Goal: Navigation & Orientation: Understand site structure

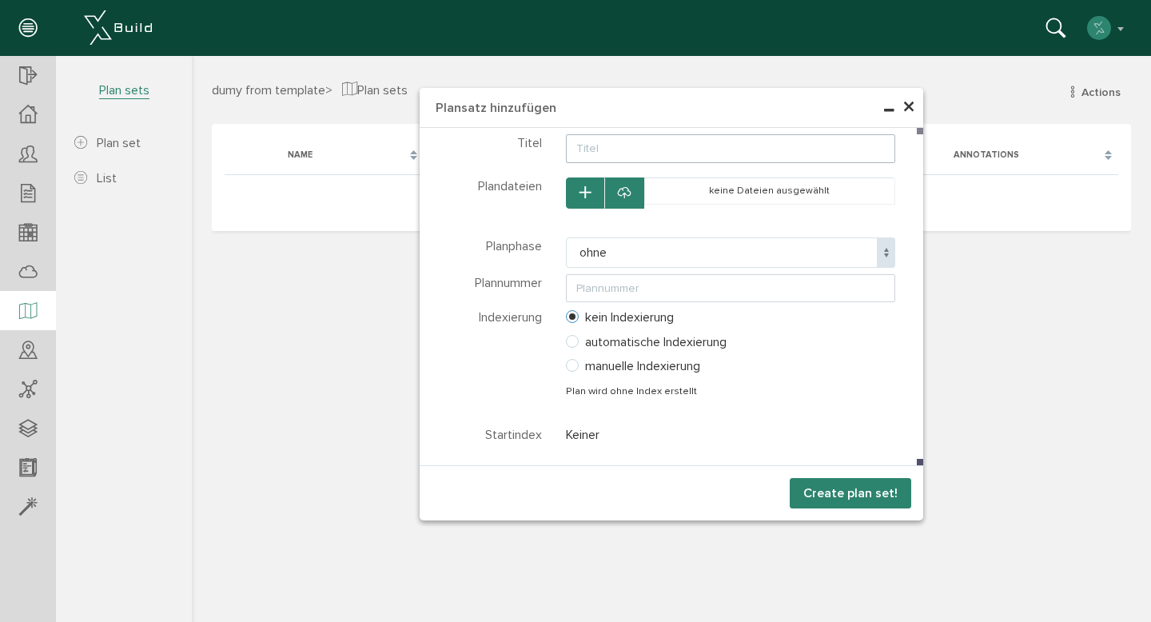
click at [912, 108] on span "×" at bounding box center [909, 107] width 13 height 31
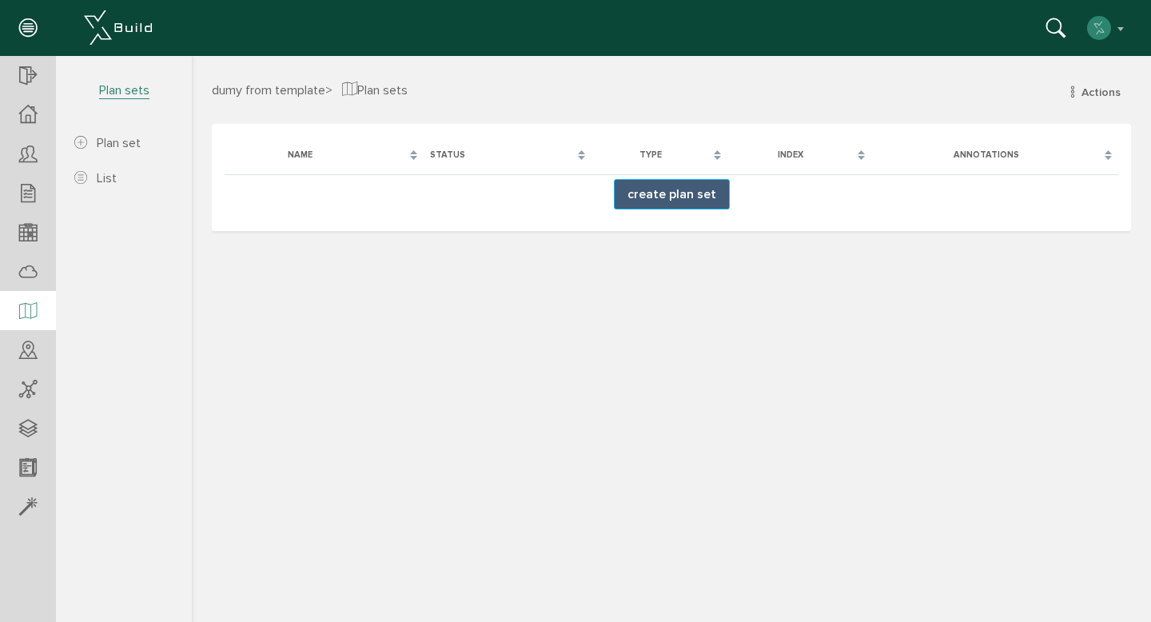
click at [656, 203] on button "create plan set" at bounding box center [672, 194] width 116 height 30
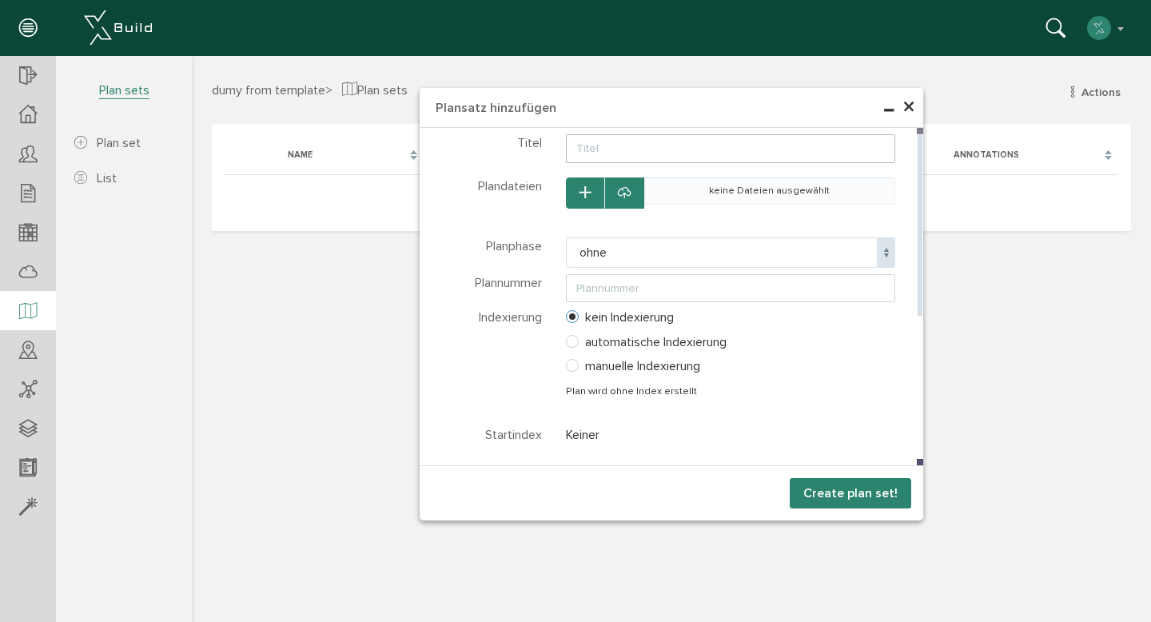
click at [724, 197] on td "keine Dateien ausgewählt" at bounding box center [769, 190] width 251 height 26
click at [684, 253] on span "ohne" at bounding box center [731, 252] width 330 height 30
click at [684, 252] on span "ohne" at bounding box center [731, 252] width 330 height 30
click at [906, 106] on span "×" at bounding box center [909, 107] width 13 height 31
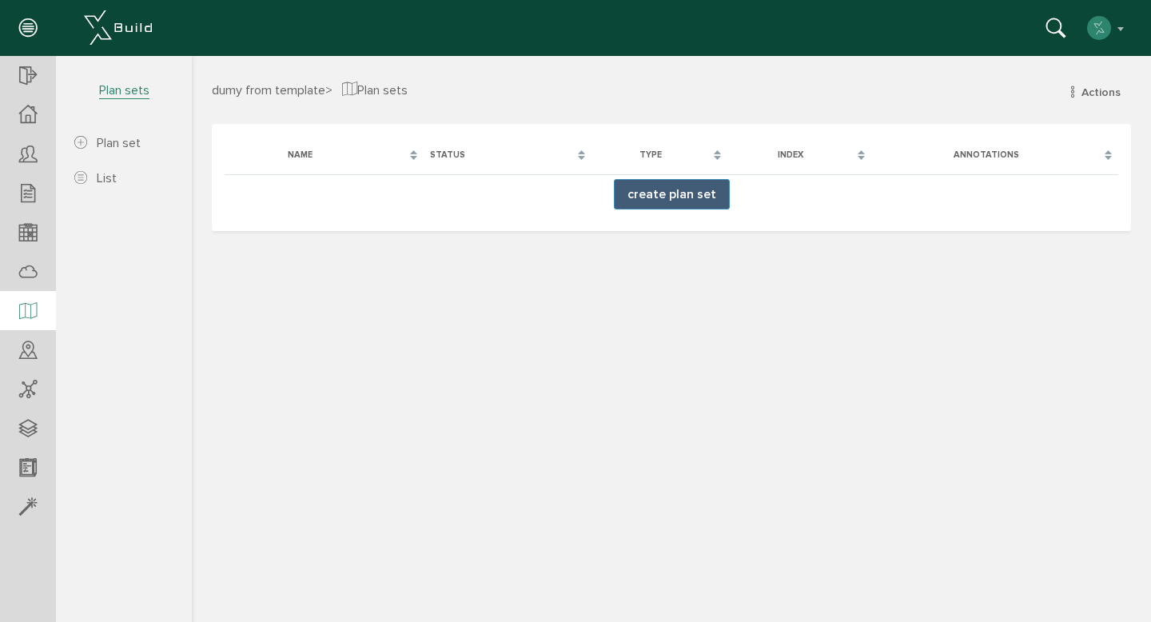
click at [276, 91] on span "dumy from template" at bounding box center [269, 90] width 114 height 16
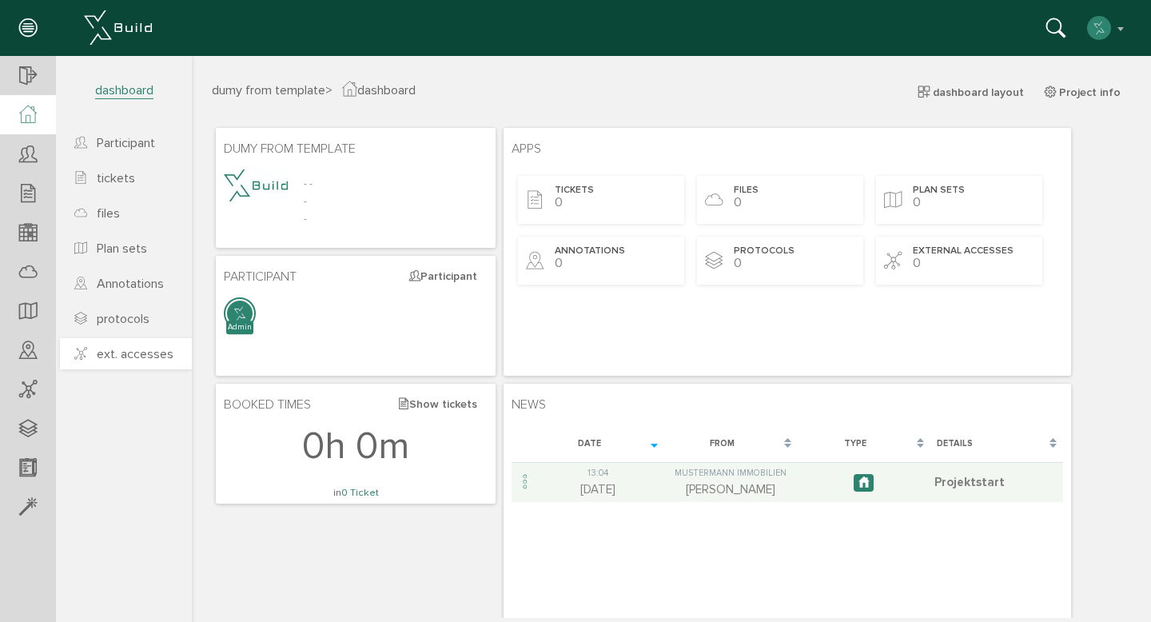
click at [131, 361] on span "ext. accesses" at bounding box center [135, 354] width 77 height 16
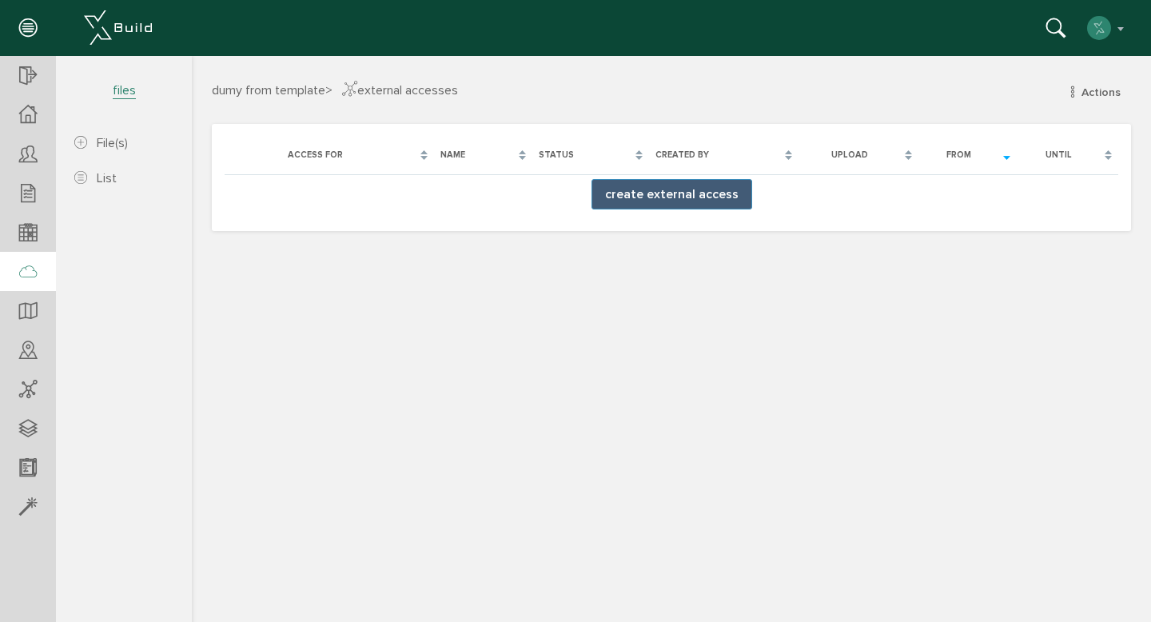
click at [30, 274] on icon at bounding box center [28, 272] width 18 height 22
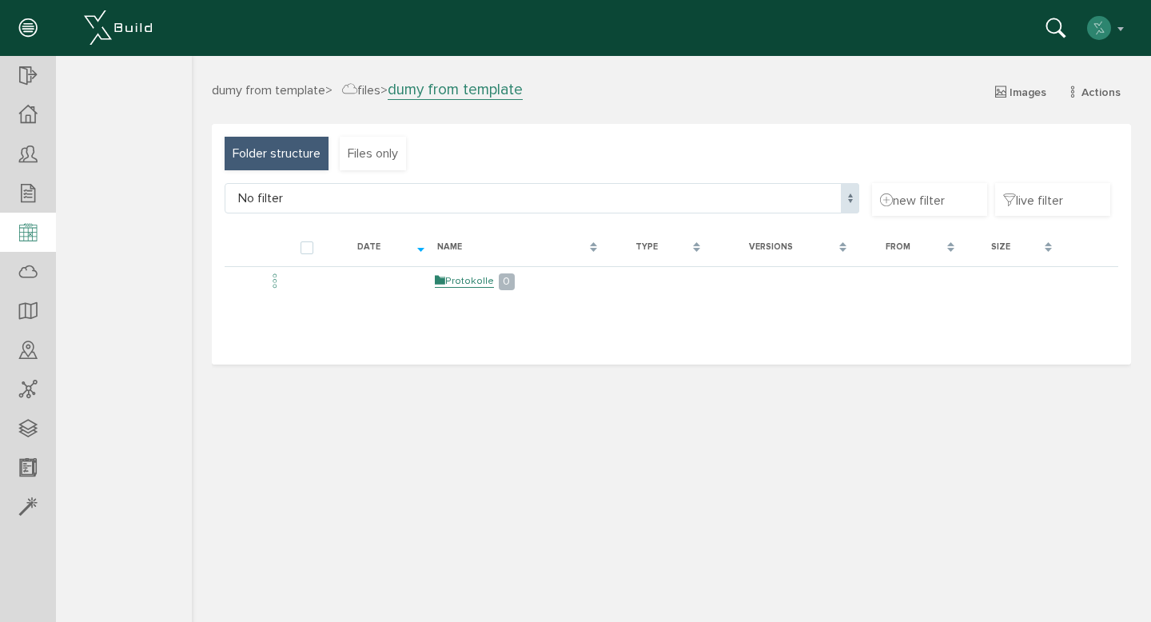
click at [29, 238] on icon at bounding box center [28, 233] width 18 height 22
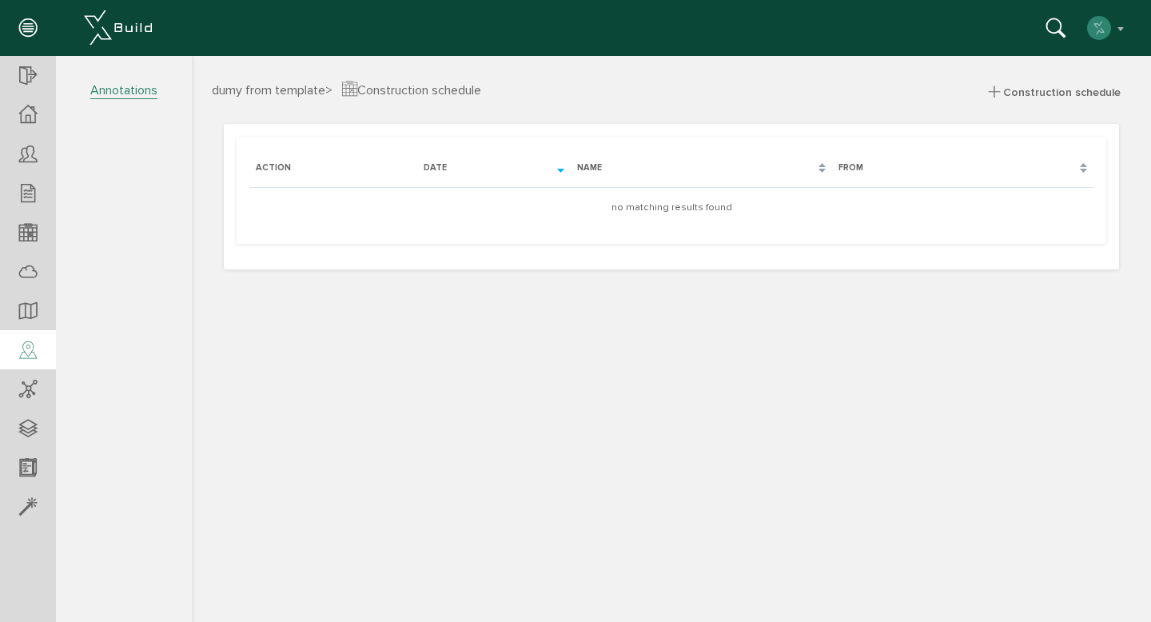
click at [33, 340] on icon at bounding box center [28, 351] width 18 height 22
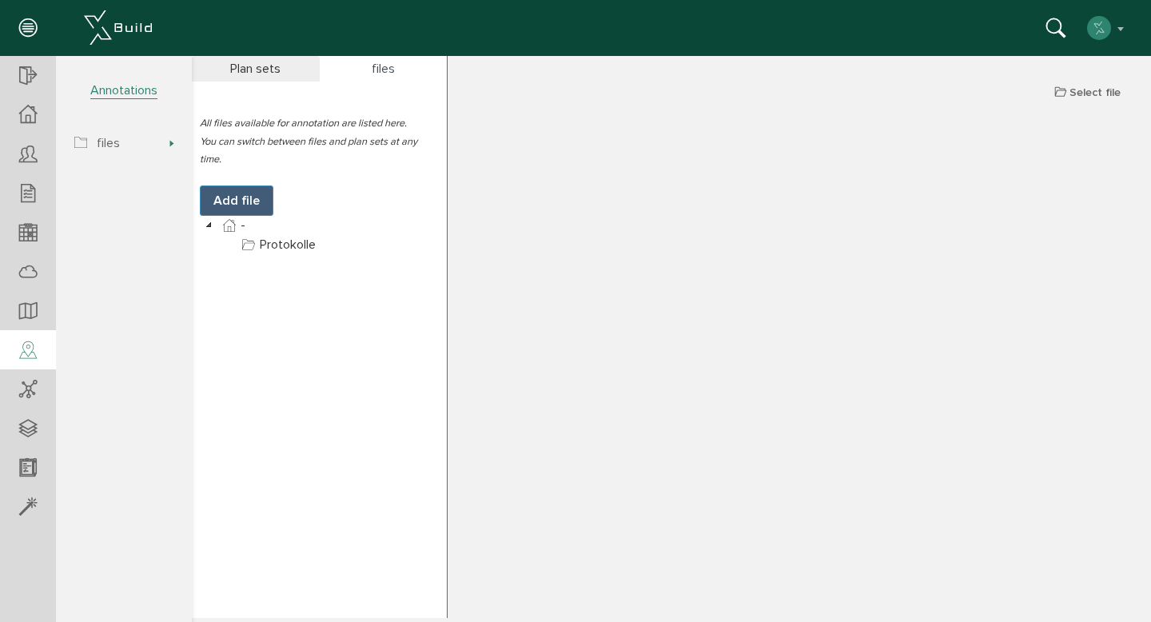
click at [388, 66] on div "files" at bounding box center [384, 69] width 128 height 26
click at [296, 71] on div "Plan sets" at bounding box center [256, 69] width 128 height 26
click at [365, 67] on div "files" at bounding box center [384, 69] width 128 height 26
click at [25, 437] on icon at bounding box center [28, 429] width 18 height 22
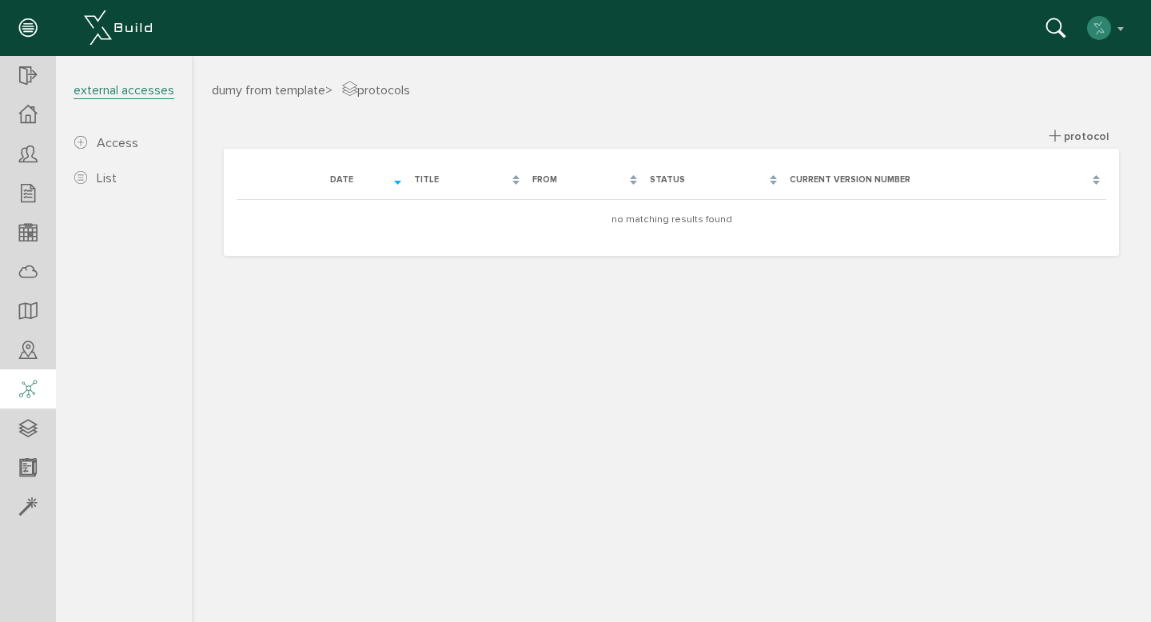
click at [23, 396] on icon at bounding box center [28, 390] width 18 height 22
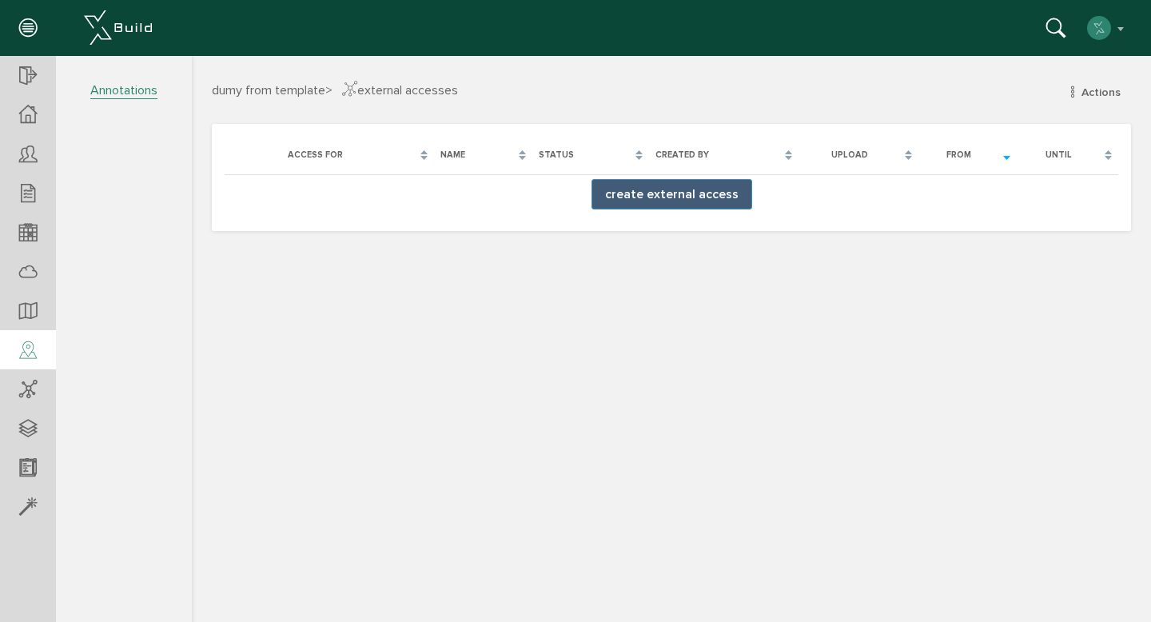
click at [22, 361] on div at bounding box center [28, 350] width 56 height 41
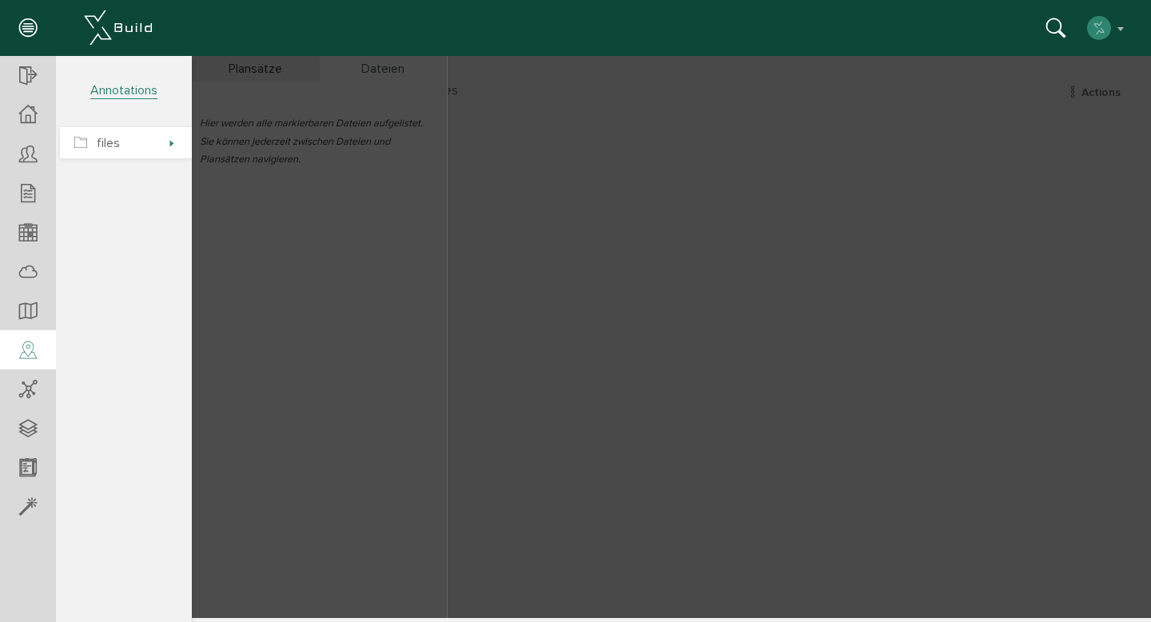
click at [155, 134] on span "files" at bounding box center [126, 142] width 132 height 31
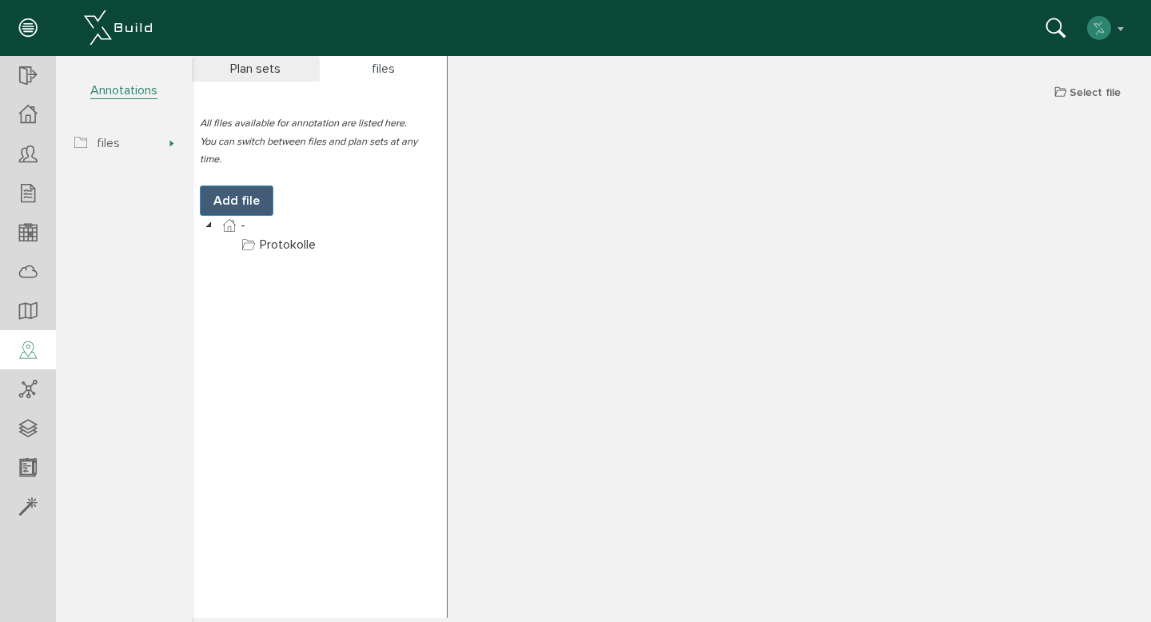
click at [141, 95] on span "Annotations" at bounding box center [123, 90] width 67 height 17
click at [27, 457] on icon at bounding box center [28, 468] width 18 height 22
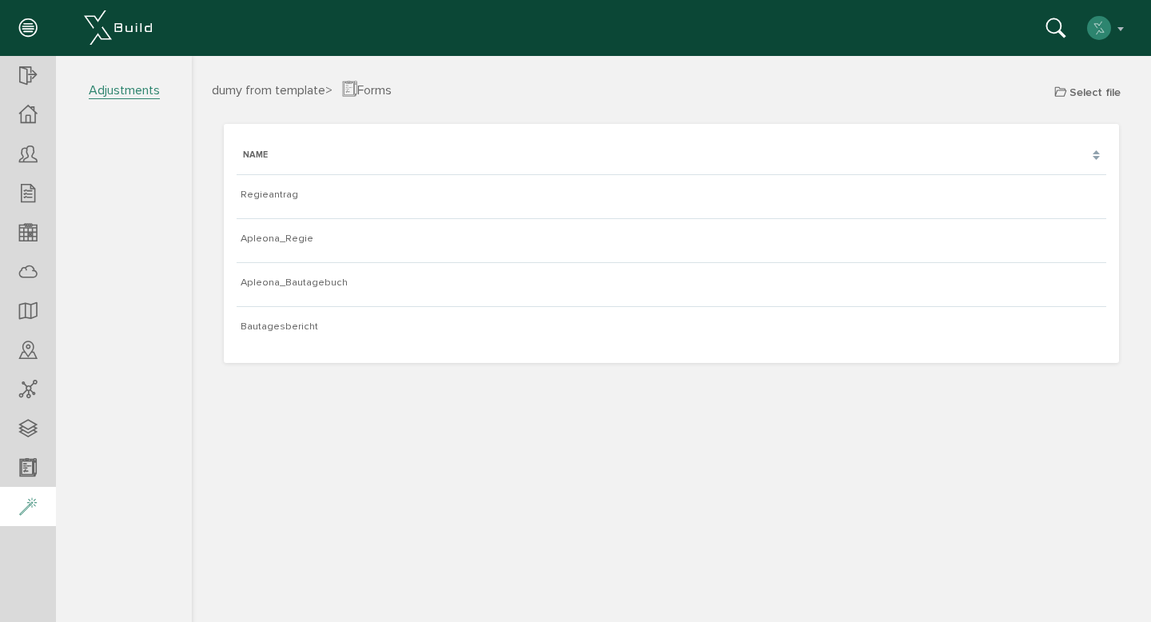
click at [34, 501] on icon at bounding box center [28, 508] width 18 height 22
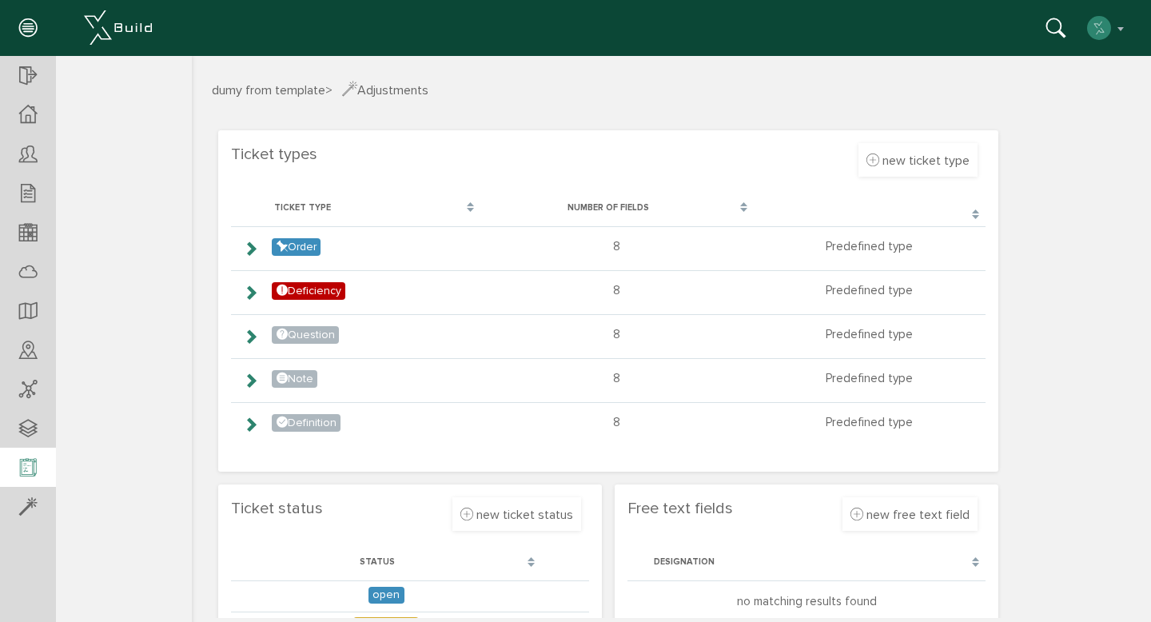
click at [10, 457] on div at bounding box center [28, 468] width 56 height 41
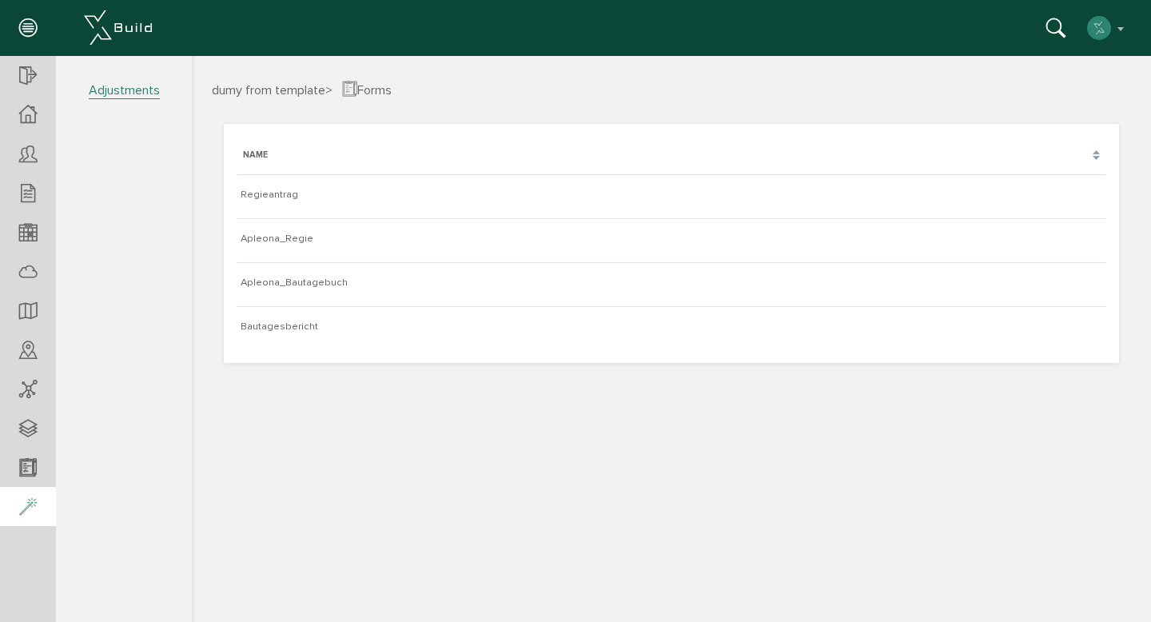
click at [31, 513] on icon at bounding box center [28, 508] width 18 height 22
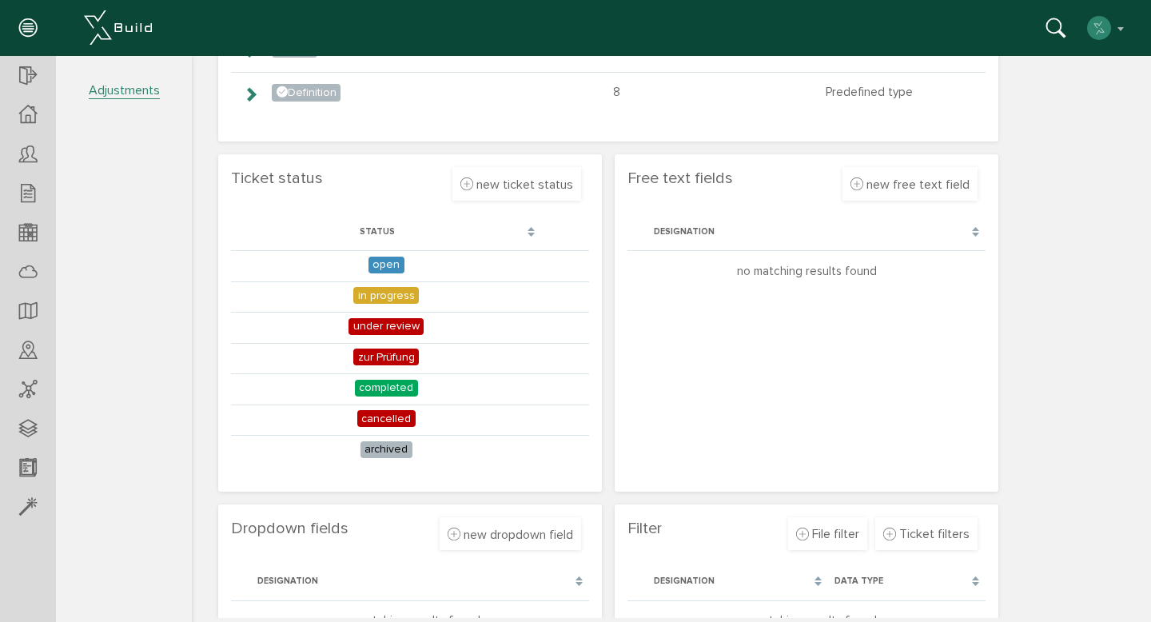
scroll to position [227, 0]
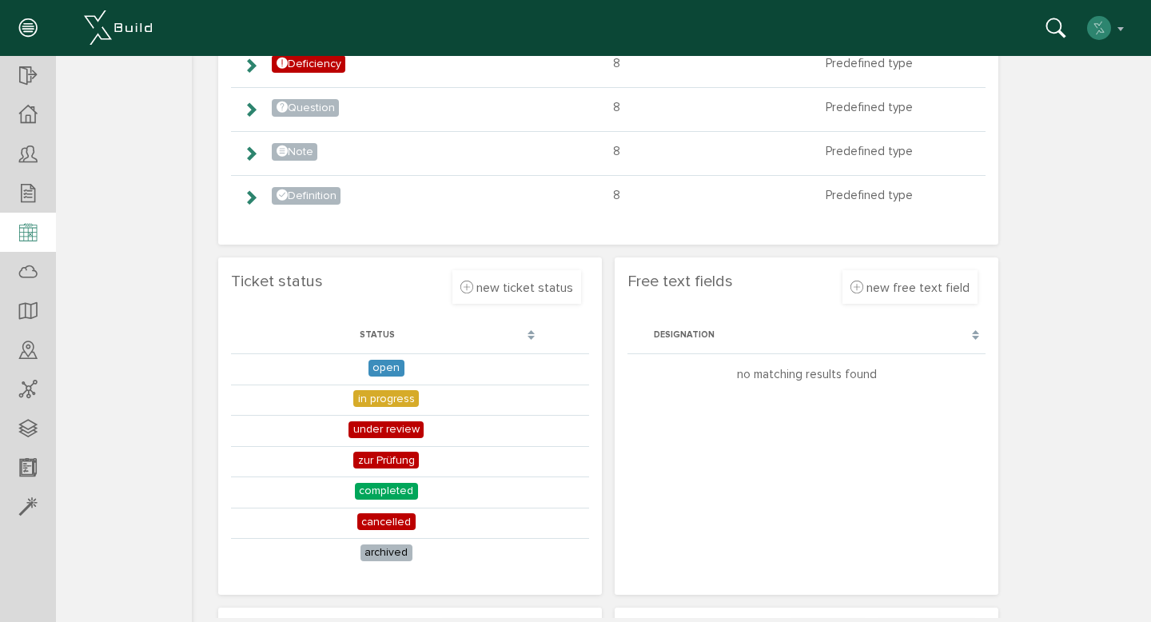
click at [28, 219] on div at bounding box center [28, 233] width 56 height 41
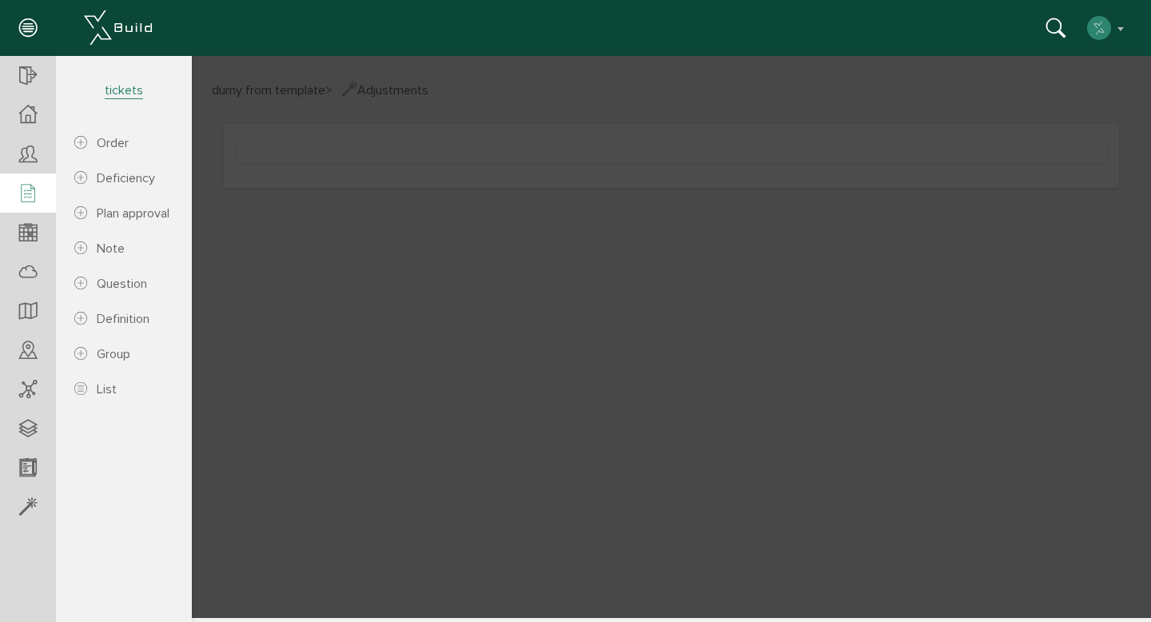
click at [24, 195] on icon at bounding box center [28, 194] width 18 height 22
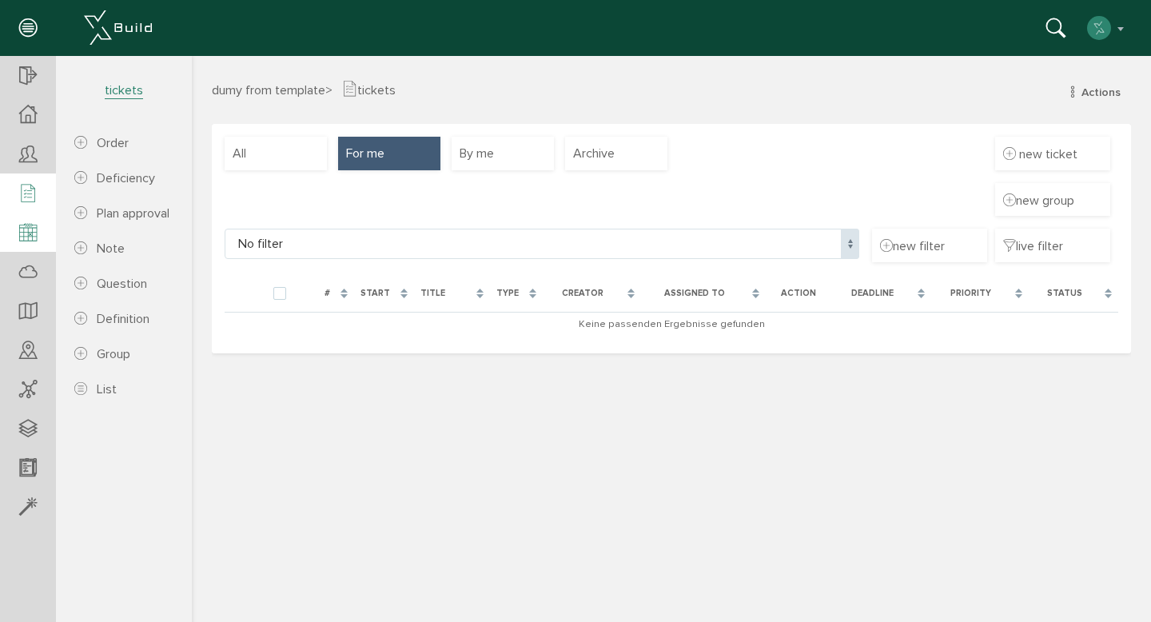
click at [30, 225] on icon at bounding box center [28, 233] width 18 height 22
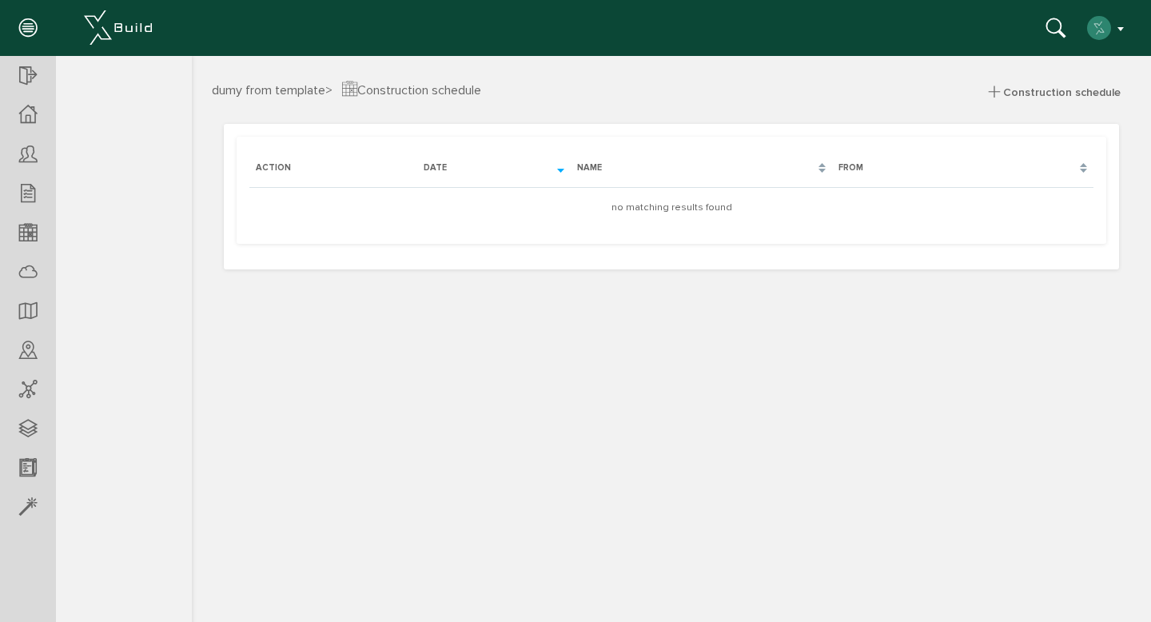
click at [1124, 26] on button "button" at bounding box center [1107, 28] width 41 height 24
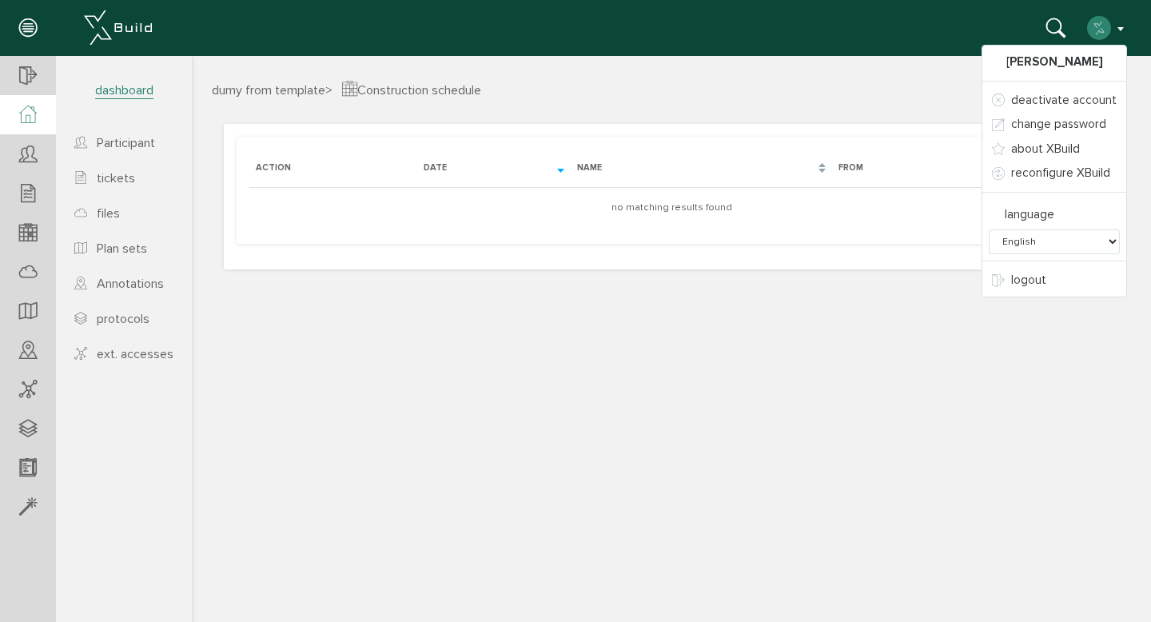
click at [35, 116] on icon at bounding box center [28, 115] width 18 height 18
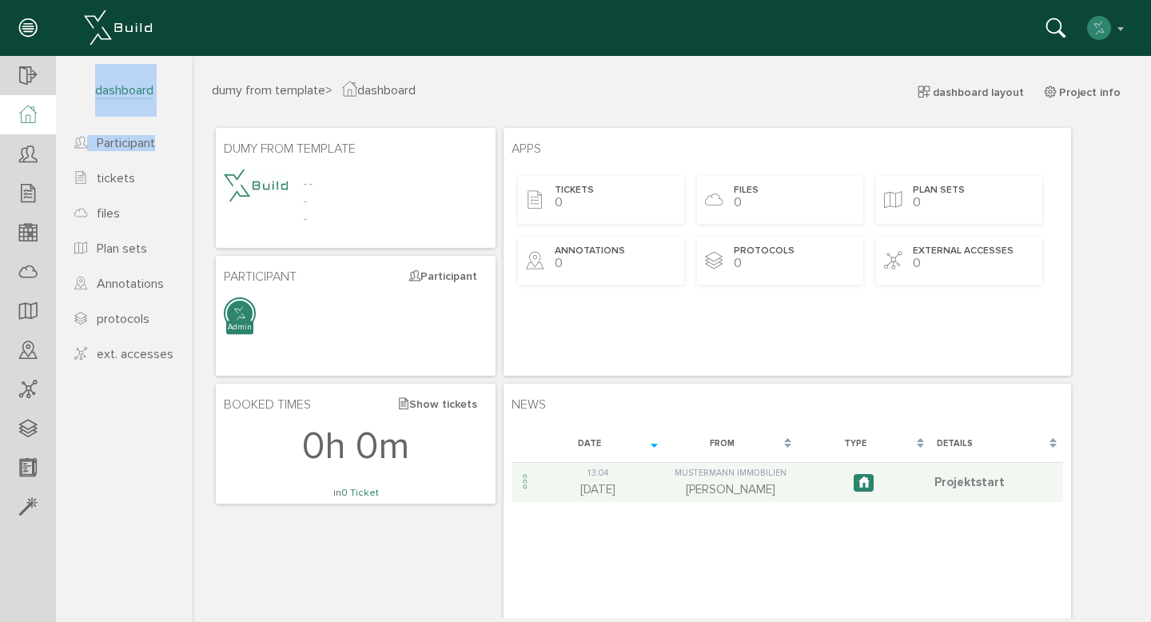
drag, startPoint x: 226, startPoint y: 139, endPoint x: 233, endPoint y: 188, distance: 49.3
click at [369, 232] on div "- - - -" at bounding box center [356, 206] width 264 height 72
